Goal: Find specific page/section: Find specific page/section

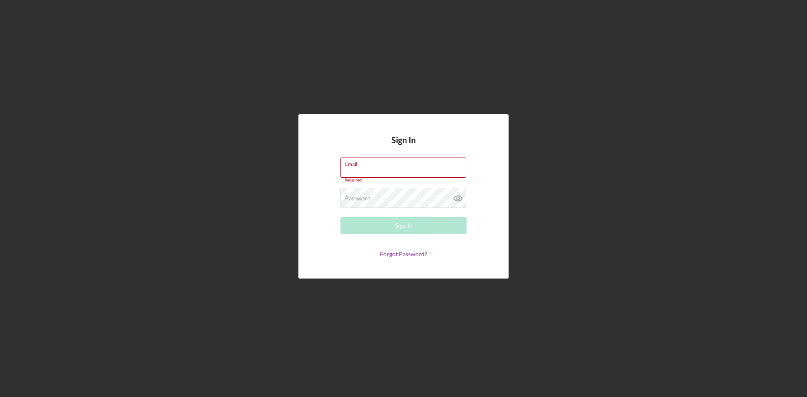
type input "[EMAIL_ADDRESS][DOMAIN_NAME]"
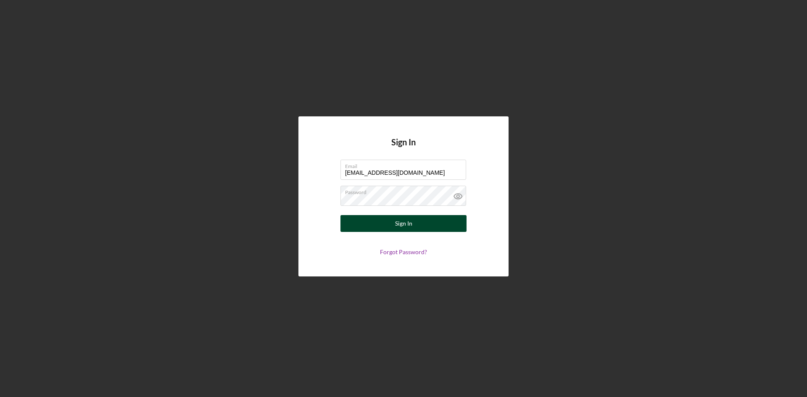
click at [394, 225] on button "Sign In" at bounding box center [403, 223] width 126 height 17
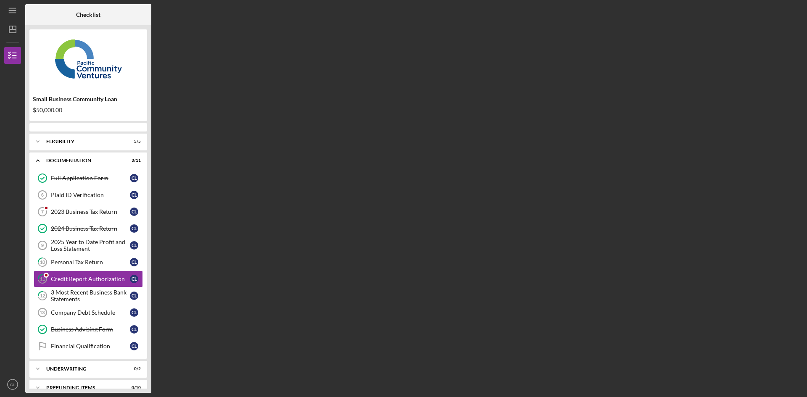
scroll to position [12, 0]
